Goal: Use online tool/utility: Utilize a website feature to perform a specific function

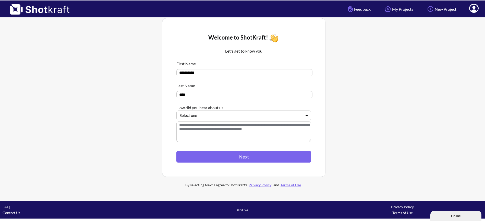
click at [187, 73] on input "**********" at bounding box center [244, 72] width 136 height 7
drag, startPoint x: 188, startPoint y: 73, endPoint x: 218, endPoint y: 75, distance: 30.4
click at [218, 75] on input "**********" at bounding box center [244, 72] width 136 height 7
type input "**********"
click at [231, 118] on div at bounding box center [241, 115] width 122 height 6
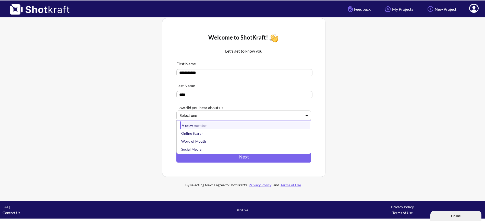
click at [202, 127] on div "A crew member" at bounding box center [245, 125] width 130 height 8
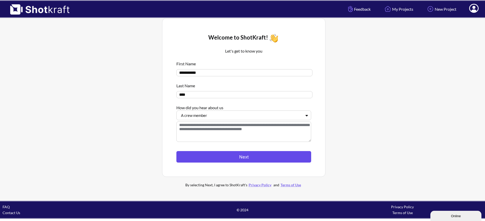
click at [229, 159] on button "Next" at bounding box center [243, 156] width 135 height 11
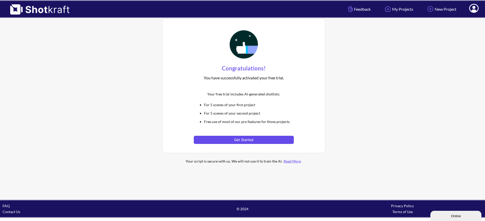
click at [227, 139] on button "Get Started" at bounding box center [244, 140] width 100 height 8
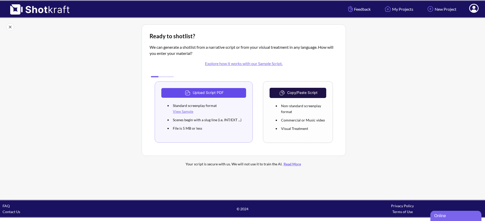
click at [232, 94] on button "Upload Script PDF" at bounding box center [203, 93] width 85 height 10
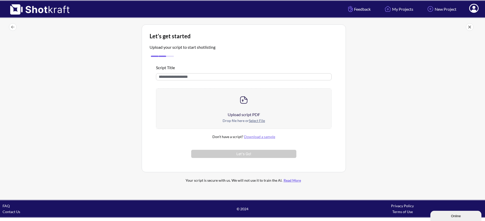
click at [238, 106] on div at bounding box center [243, 100] width 175 height 23
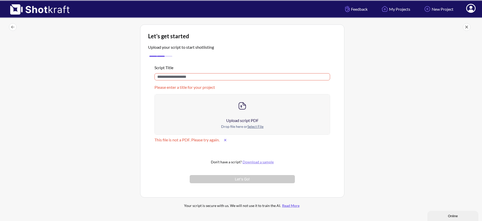
click at [241, 112] on div at bounding box center [242, 105] width 175 height 23
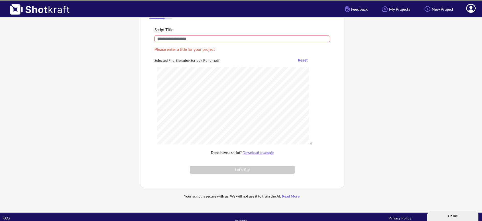
scroll to position [37, 0]
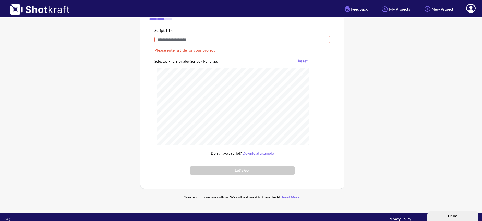
click at [186, 40] on input "text" at bounding box center [242, 39] width 176 height 7
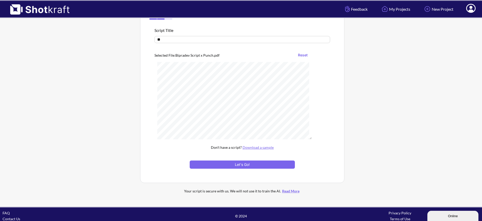
type input "*"
type input "**********"
click at [260, 164] on button "Let's Go!" at bounding box center [242, 164] width 105 height 8
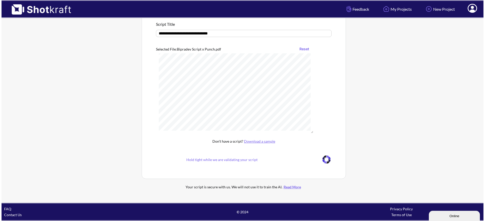
scroll to position [0, 0]
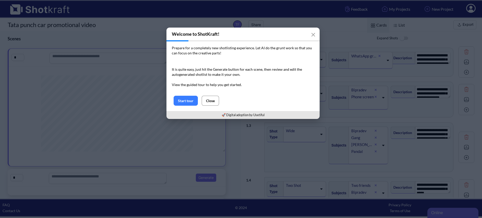
click at [218, 103] on button "Close" at bounding box center [210, 101] width 17 height 10
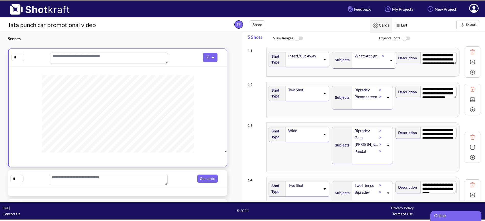
click at [325, 61] on div "Insert/Cut Away" at bounding box center [307, 60] width 44 height 16
click at [324, 59] on div "Insert/Cut Away CU OTS Medium Two Shot ECU Wide Master shot Cowboy Insert POV F…" at bounding box center [300, 56] width 60 height 9
click at [324, 59] on icon at bounding box center [324, 60] width 7 height 4
click at [324, 59] on div "Insert/Cut Away CU OTS Medium Two Shot ECU Wide Master shot Cowboy Insert POV F…" at bounding box center [300, 56] width 60 height 9
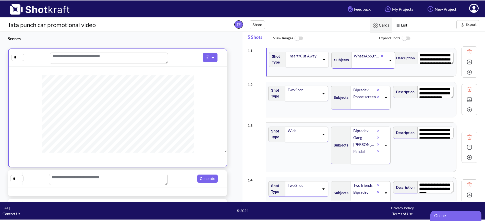
click at [298, 38] on img at bounding box center [298, 38] width 11 height 11
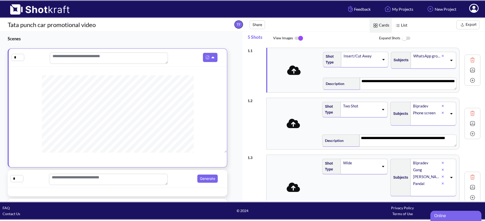
click at [294, 75] on icon at bounding box center [294, 70] width 14 height 11
click at [407, 38] on img at bounding box center [405, 38] width 11 height 11
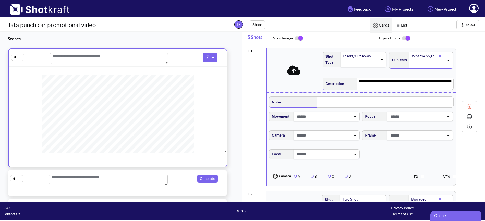
click at [407, 38] on img at bounding box center [405, 38] width 11 height 11
